Goal: Information Seeking & Learning: Learn about a topic

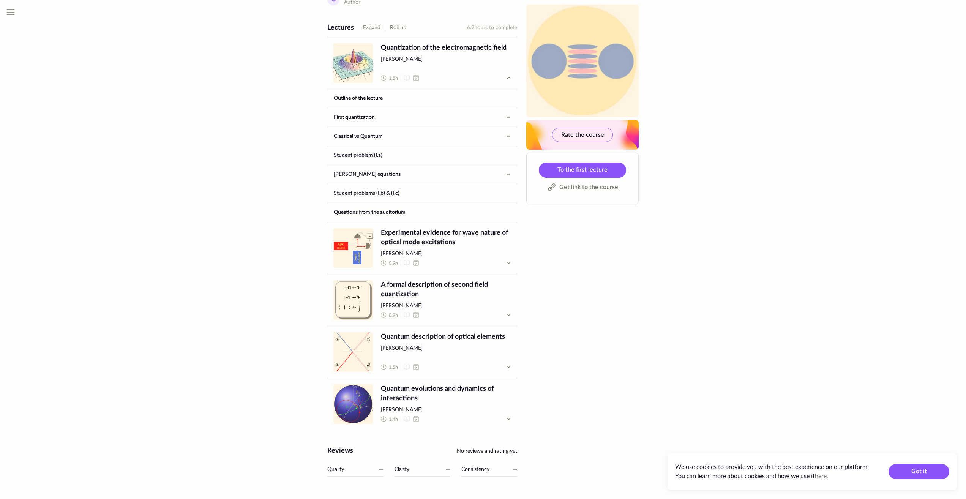
scroll to position [305, 0]
click at [403, 134] on link "Classical vs Quantum" at bounding box center [415, 135] width 175 height 18
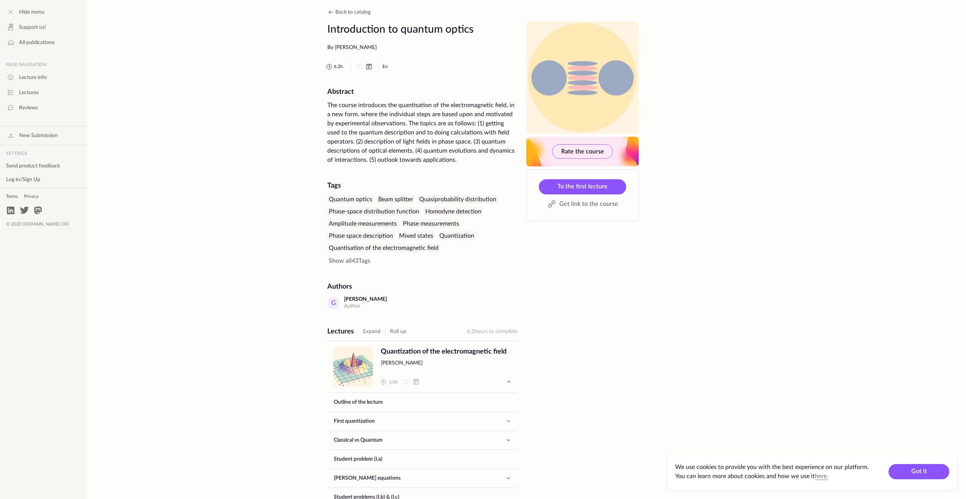
click at [704, 142] on div "Hide menu Support us! All publications Page navigation Lecture info Lectures Re…" at bounding box center [483, 402] width 966 height 804
click at [25, 6] on div "Hide menu" at bounding box center [43, 12] width 87 height 14
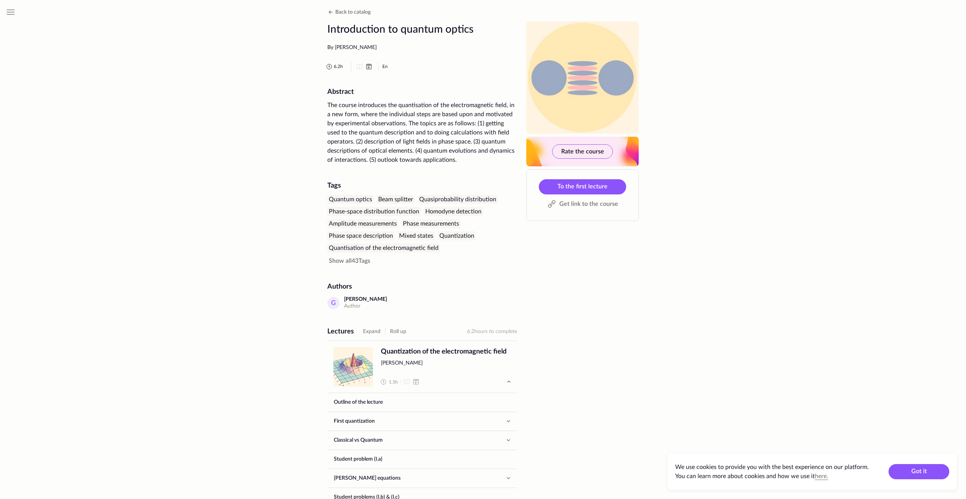
click at [706, 161] on div "Hide menu Support us! All publications Page navigation Lecture info Lectures Re…" at bounding box center [483, 402] width 966 height 804
click at [713, 232] on div "Hide menu Support us! All publications Page navigation Lecture info Lectures Re…" at bounding box center [483, 402] width 966 height 804
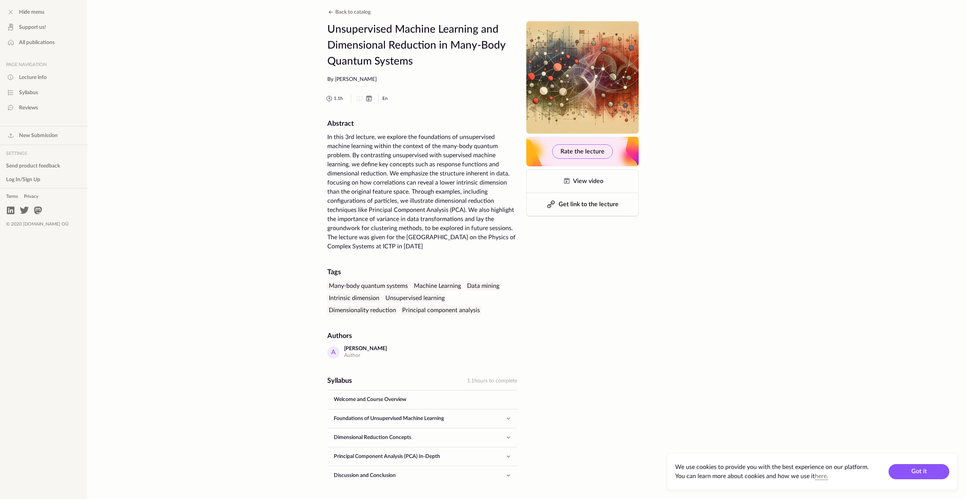
click at [719, 221] on div "Hide menu Support us! All publications Page navigation Lecture info Syllabus Re…" at bounding box center [483, 277] width 966 height 555
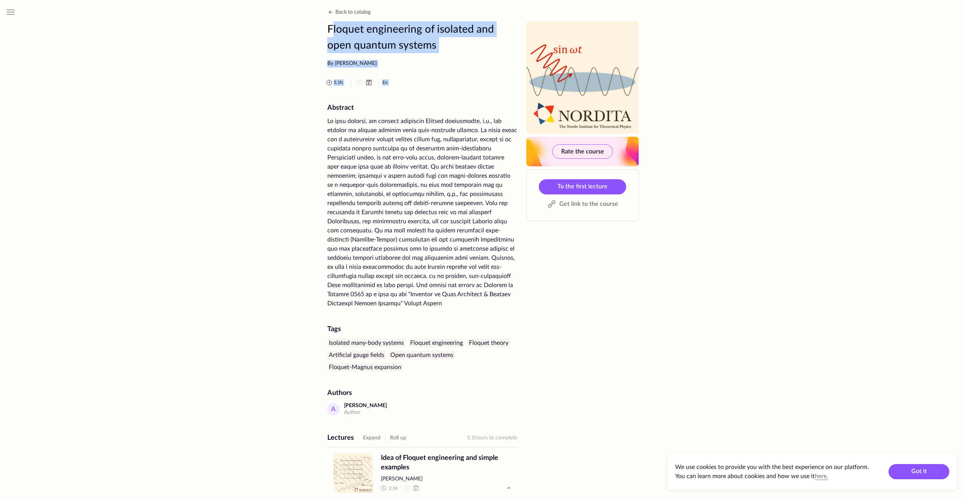
drag, startPoint x: 284, startPoint y: 29, endPoint x: 322, endPoint y: 115, distance: 93.7
click at [322, 115] on div "Hide menu Support us! All publications Page navigation Lecture info Lectures Re…" at bounding box center [483, 339] width 966 height 678
drag, startPoint x: 322, startPoint y: 115, endPoint x: 265, endPoint y: 204, distance: 105.5
click at [266, 204] on div "Hide menu Support us! All publications Page navigation Lecture info Lectures Re…" at bounding box center [483, 339] width 966 height 678
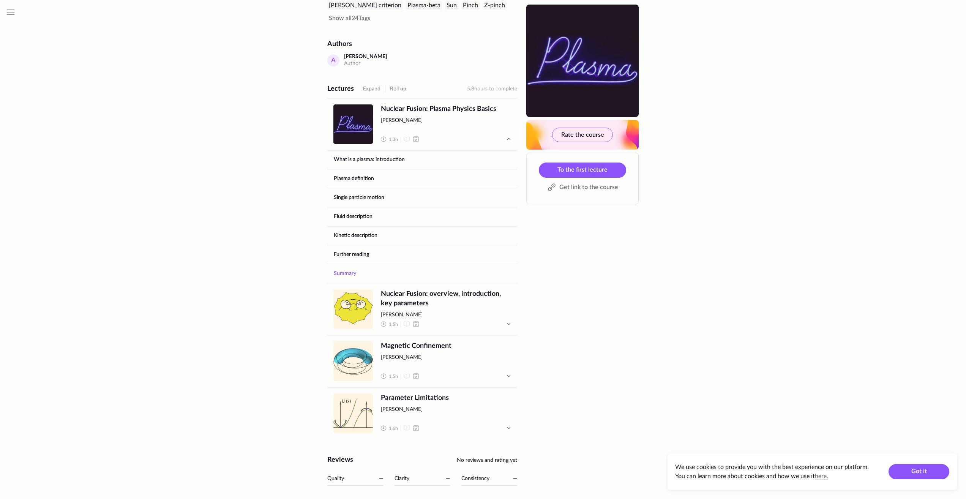
scroll to position [268, 0]
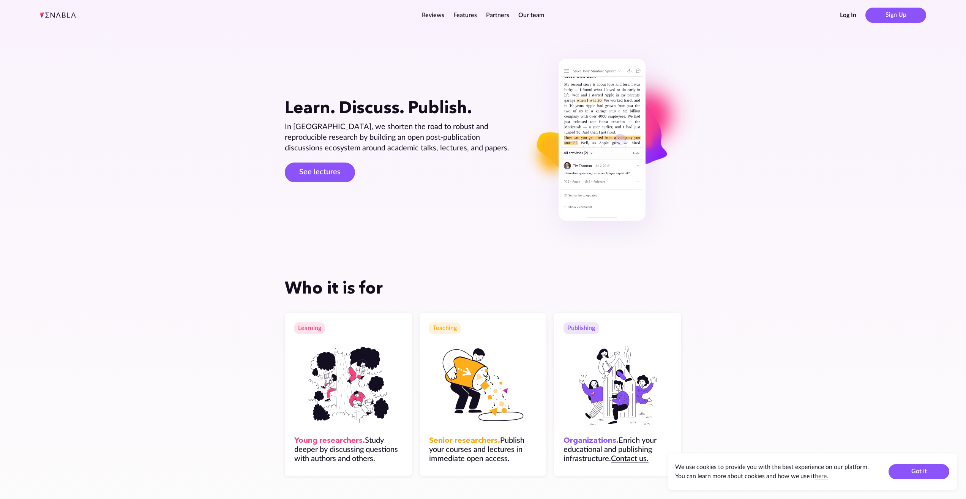
click at [174, 360] on section "Who it is for Learning Young researchers. Study deeper by discussing questions …" at bounding box center [483, 376] width 966 height 255
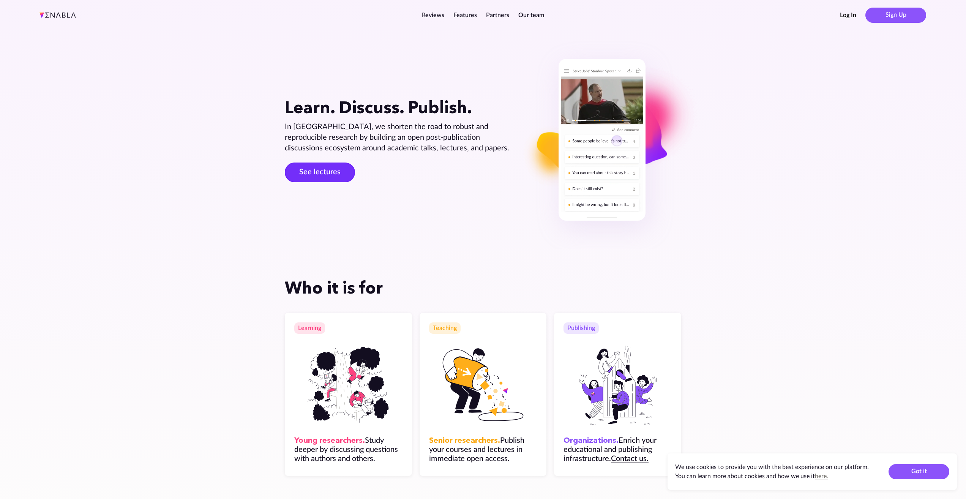
click at [325, 175] on link "See lectures" at bounding box center [320, 173] width 70 height 20
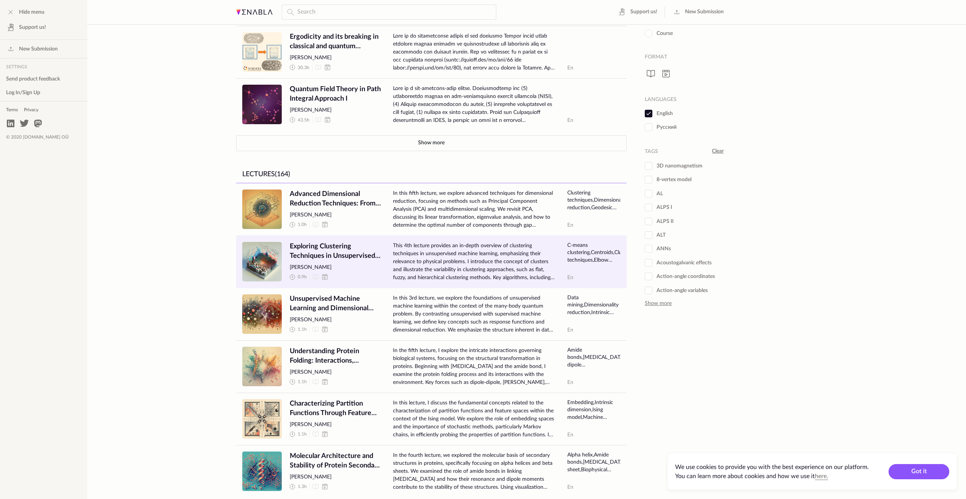
scroll to position [109, 0]
